Goal: Use online tool/utility

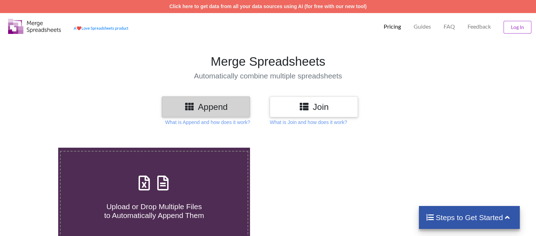
scroll to position [35, 0]
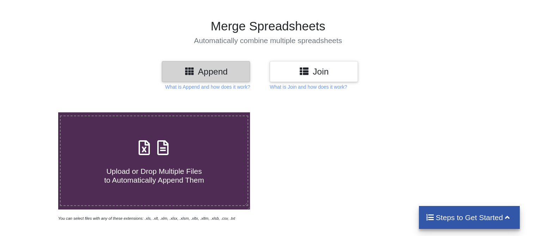
click at [148, 161] on h4 "Upload or Drop Multiple Files to Automatically Append Them" at bounding box center [154, 170] width 187 height 27
click at [37, 112] on input "Upload or Drop Multiple Files to Automatically Append Them" at bounding box center [37, 112] width 0 height 0
type input "C:\fakepath\1.xlsx"
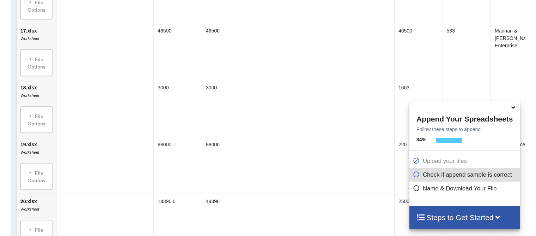
scroll to position [1196, 0]
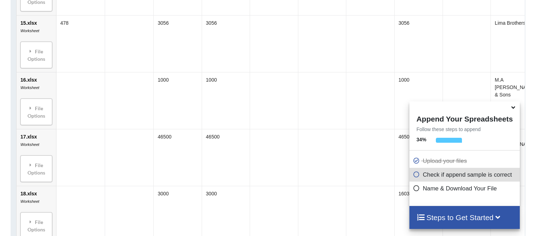
click at [438, 191] on p "Name & Download Your File" at bounding box center [465, 188] width 105 height 9
click at [420, 190] on icon at bounding box center [416, 187] width 7 height 6
click at [418, 174] on icon at bounding box center [416, 173] width 7 height 6
click at [462, 219] on h4 "Steps to Get Started" at bounding box center [465, 217] width 96 height 9
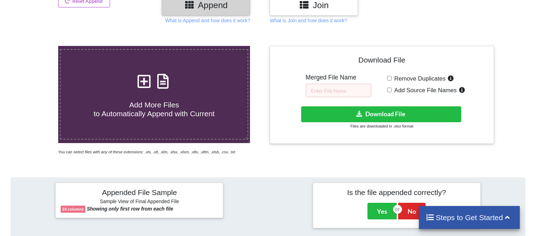
scroll to position [66, 0]
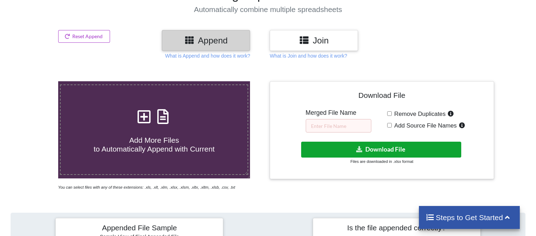
click at [397, 151] on button "Download File" at bounding box center [381, 150] width 160 height 16
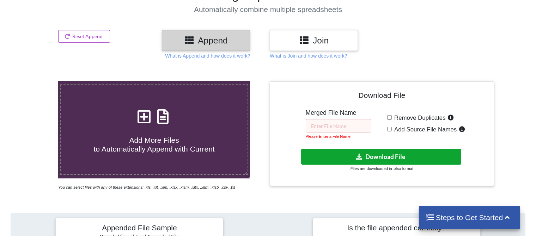
drag, startPoint x: 349, startPoint y: 156, endPoint x: 337, endPoint y: 162, distance: 13.3
click at [337, 162] on button "Download File" at bounding box center [381, 157] width 160 height 16
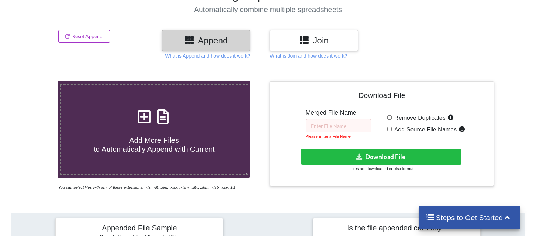
click at [387, 117] on input "Remove Duplicates" at bounding box center [389, 117] width 5 height 5
click at [391, 119] on input "Remove Duplicates" at bounding box center [389, 117] width 5 height 5
checkbox input "false"
click at [332, 126] on input "text" at bounding box center [339, 125] width 66 height 13
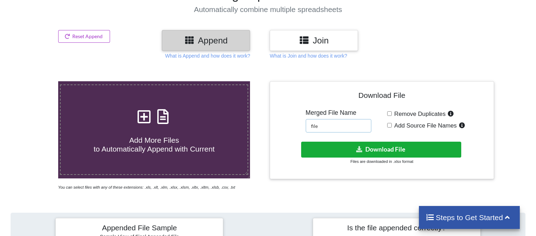
type input "file"
click at [410, 145] on button "Download File" at bounding box center [381, 150] width 160 height 16
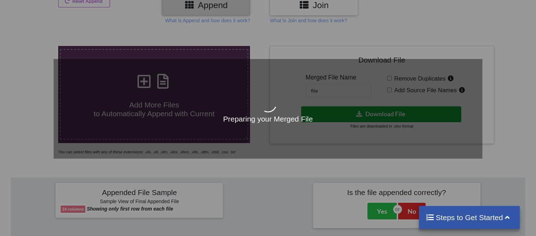
scroll to position [172, 0]
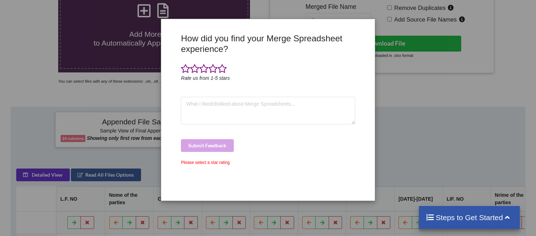
click at [442, 74] on div "How did you find your Merge Spreadsheet experience? Rate us from 1-5 stars Subm…" at bounding box center [268, 118] width 536 height 236
click at [327, 143] on div "Submit Feedback" at bounding box center [268, 145] width 174 height 13
click at [441, 103] on div "How did you find your Merge Spreadsheet experience? Rate us from 1-5 stars Subm…" at bounding box center [268, 118] width 536 height 236
